Goal: Find specific page/section: Find specific page/section

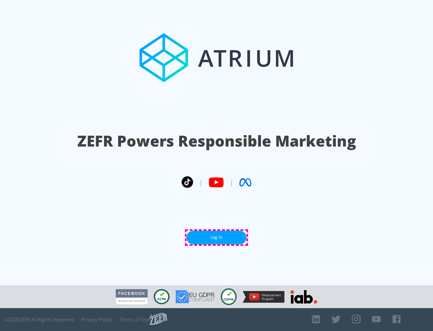
click at [216, 237] on link "Log In" at bounding box center [216, 237] width 60 height 14
